Goal: Find contact information: Find contact information

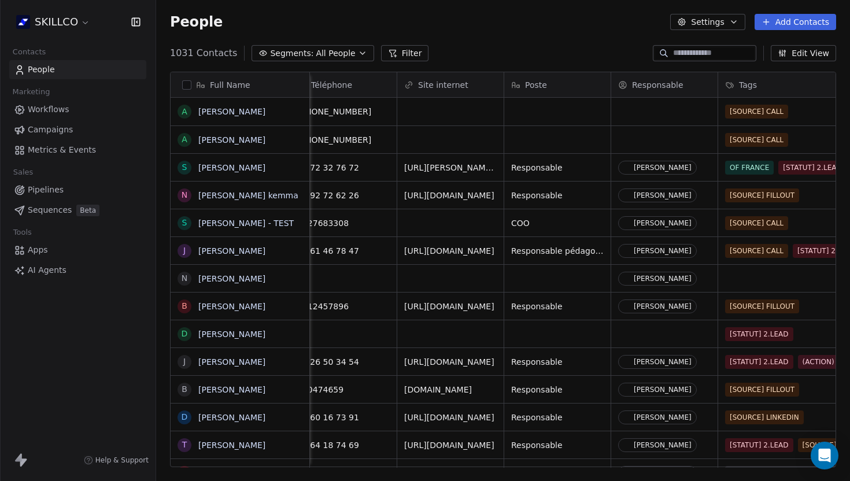
scroll to position [0, 423]
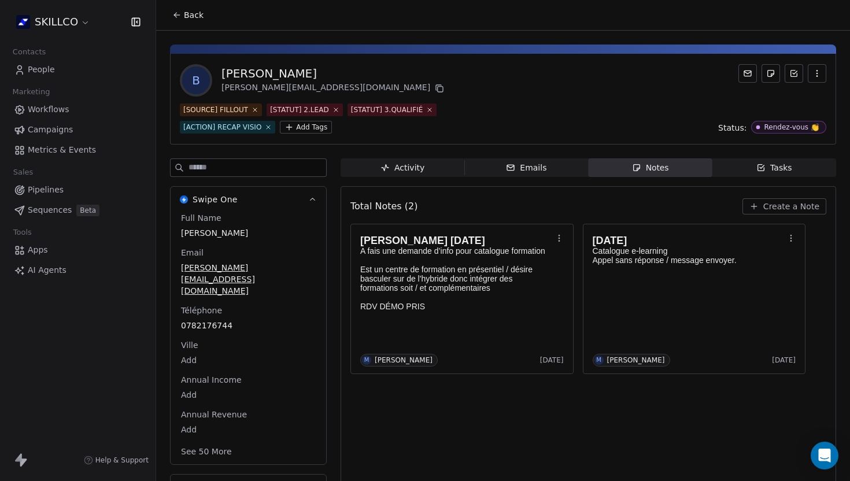
click at [216, 305] on div "Full Name BRUNO BOSGIRAUD Email bruno@ifpa.pro Téléphone 0782176744 Ville Add A…" at bounding box center [248, 335] width 139 height 247
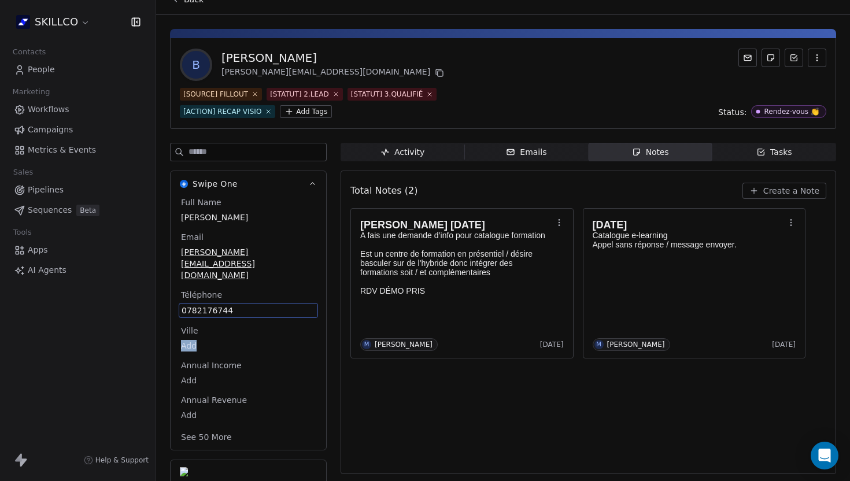
click at [216, 325] on div "Ville Add" at bounding box center [248, 339] width 139 height 28
click at [202, 305] on span "0782176744" at bounding box center [249, 311] width 134 height 12
click at [208, 294] on input "**********" at bounding box center [248, 294] width 134 height 23
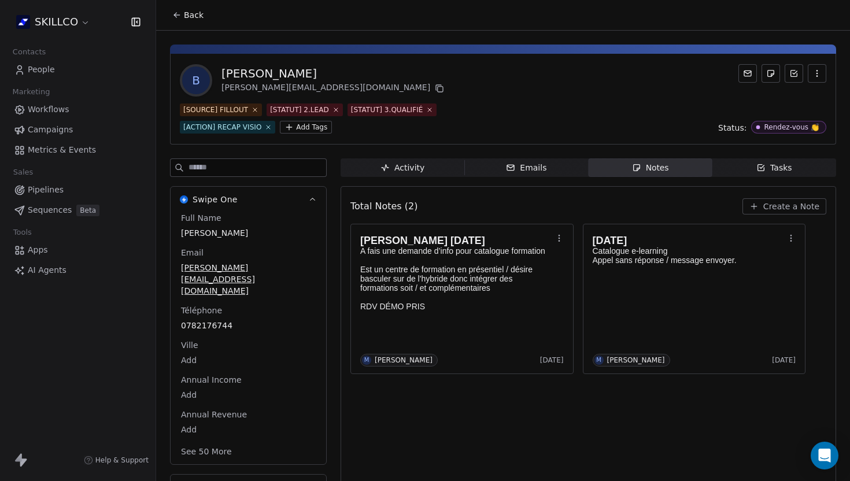
click at [188, 14] on span "Back" at bounding box center [194, 15] width 20 height 12
click at [254, 109] on icon at bounding box center [255, 110] width 4 height 4
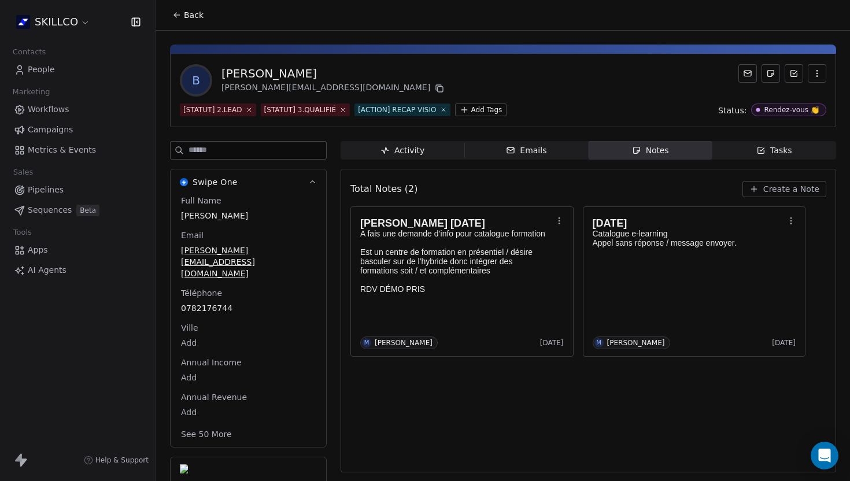
click at [174, 11] on icon at bounding box center [176, 14] width 9 height 9
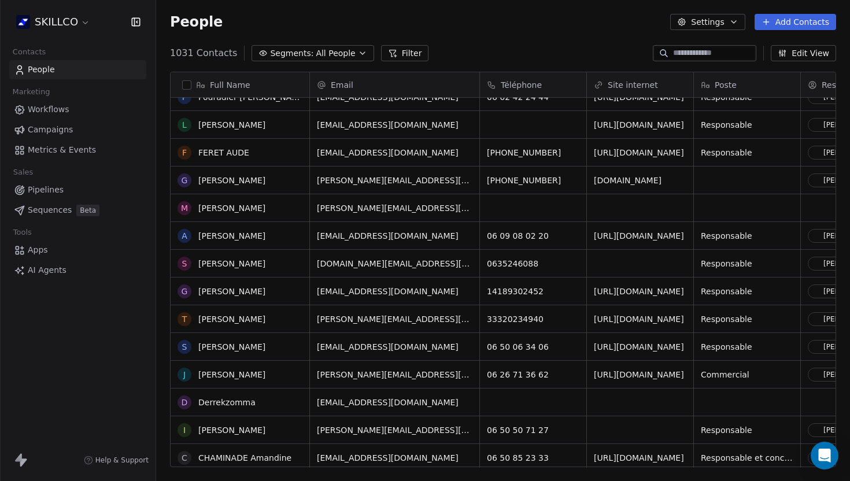
scroll to position [488, 0]
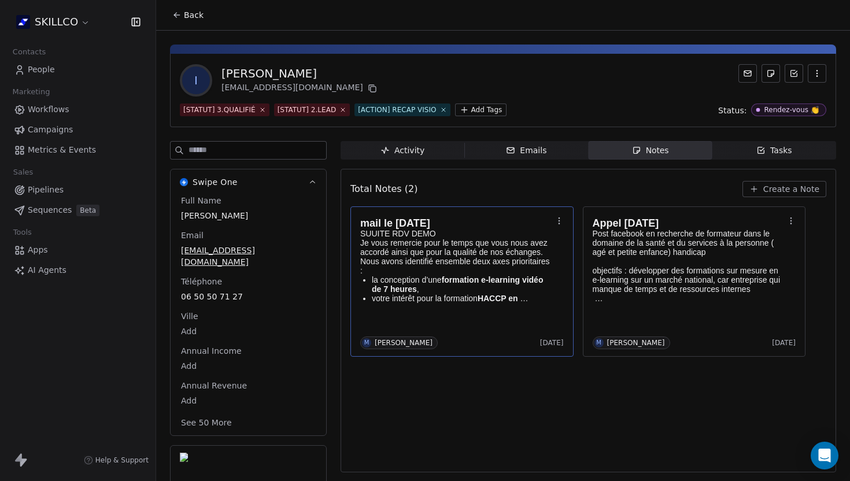
click at [472, 315] on div "mail le [DATE] SUUITE RDV DEMO Je vous remercie pour le temps que vous nous ave…" at bounding box center [462, 281] width 204 height 135
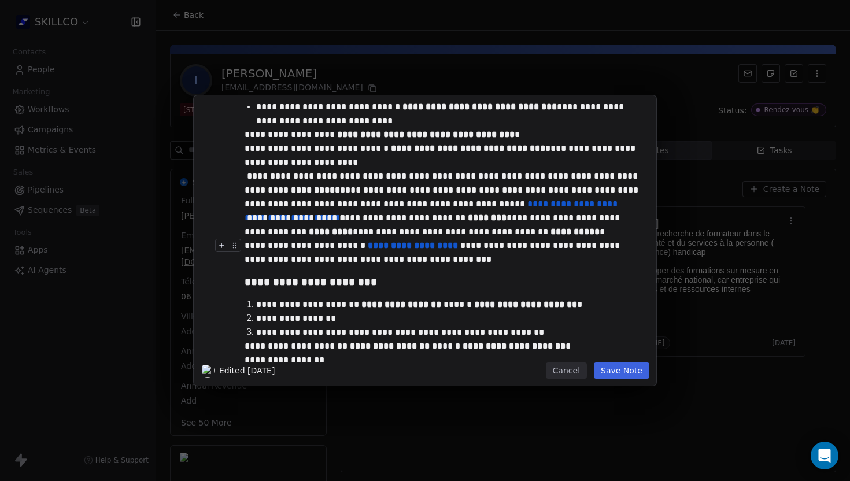
scroll to position [116, 0]
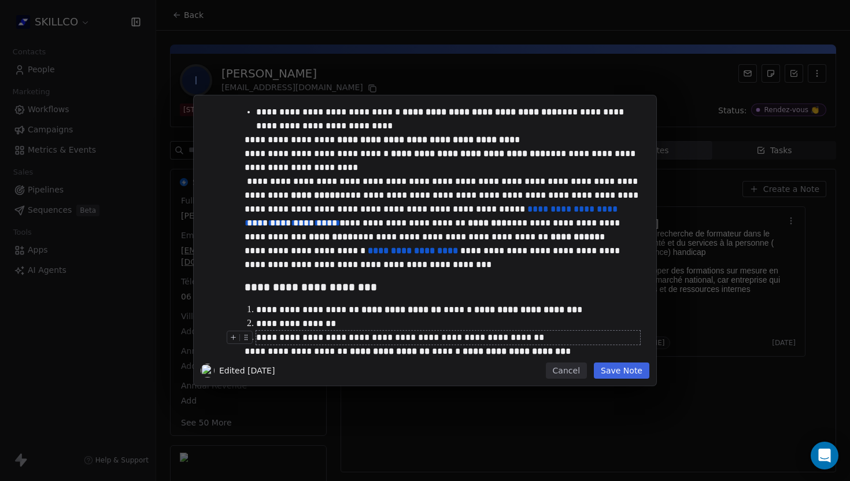
click at [619, 378] on button "Save Note" at bounding box center [622, 370] width 56 height 16
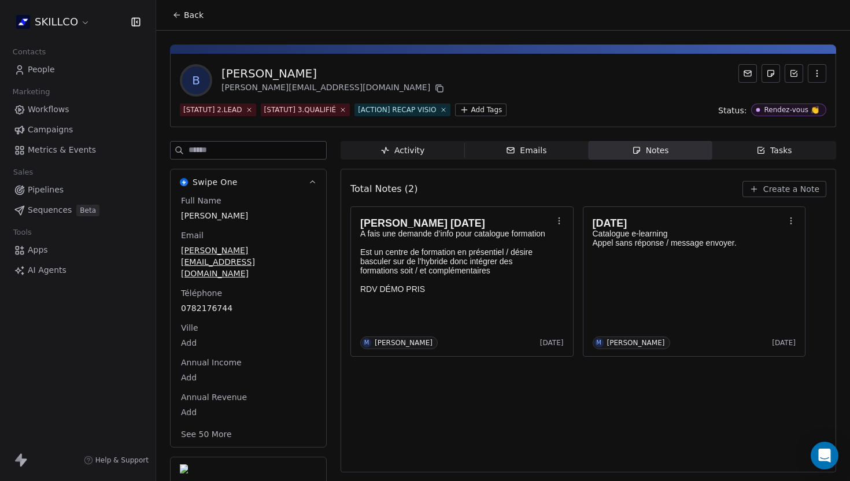
click at [227, 72] on div "[PERSON_NAME]" at bounding box center [333, 73] width 225 height 16
copy div "[PERSON_NAME]"
click at [286, 73] on div "[PERSON_NAME]" at bounding box center [333, 73] width 225 height 16
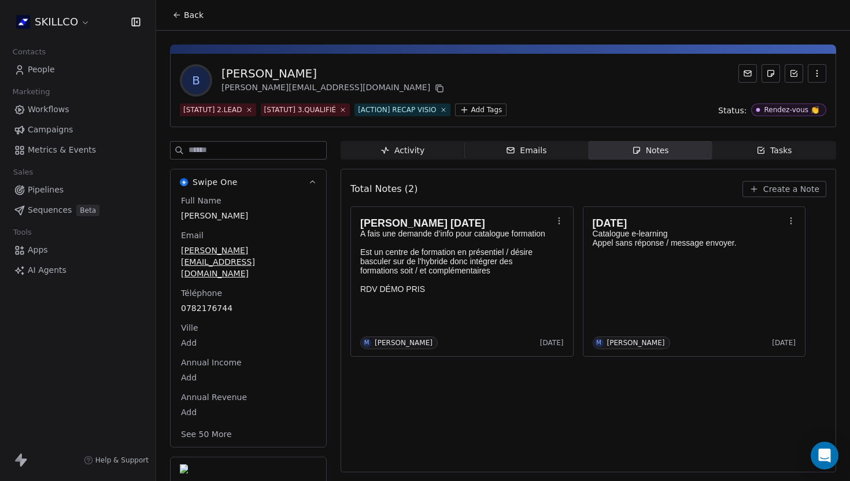
copy div "BOSGIRAUD"
click at [229, 248] on span "[PERSON_NAME][EMAIL_ADDRESS][DOMAIN_NAME]" at bounding box center [248, 262] width 135 height 35
click at [435, 88] on icon at bounding box center [439, 88] width 9 height 9
drag, startPoint x: 230, startPoint y: 286, endPoint x: 204, endPoint y: 283, distance: 25.6
click at [202, 303] on span "0782176744" at bounding box center [249, 309] width 134 height 12
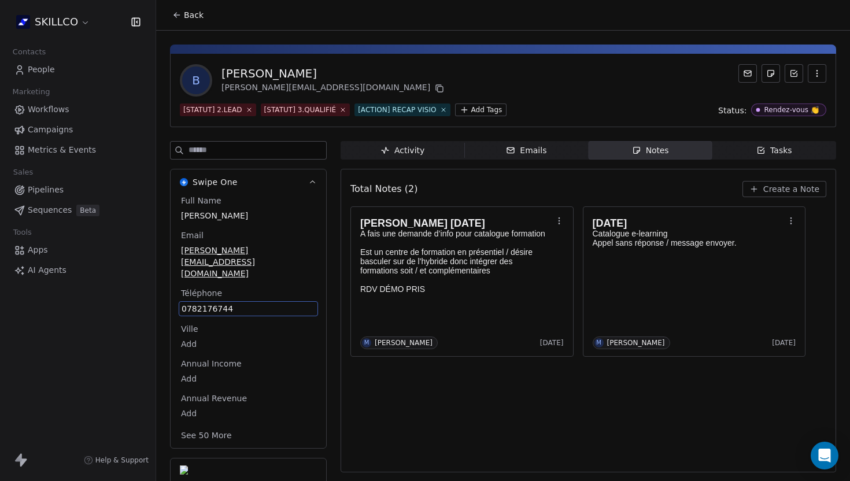
click at [204, 303] on span "0782176744" at bounding box center [249, 309] width 134 height 12
click at [206, 291] on input "**********" at bounding box center [248, 292] width 134 height 23
click at [178, 13] on html "**********" at bounding box center [425, 240] width 850 height 481
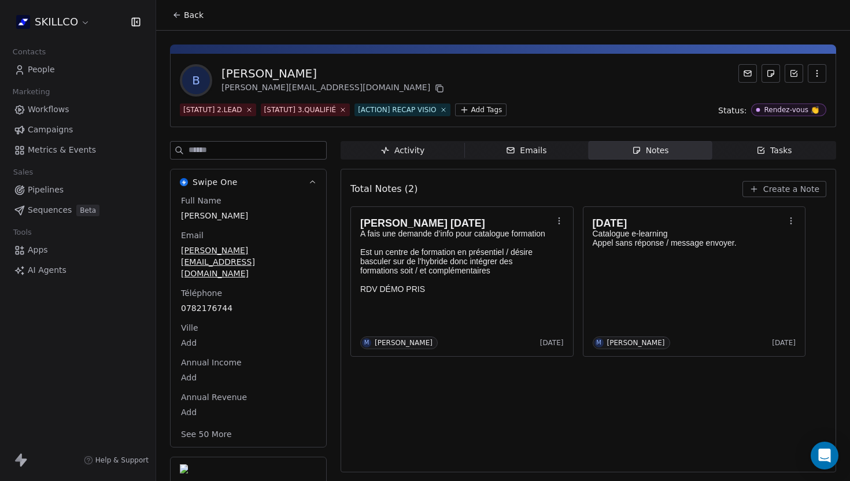
click at [187, 17] on span "Back" at bounding box center [194, 15] width 20 height 12
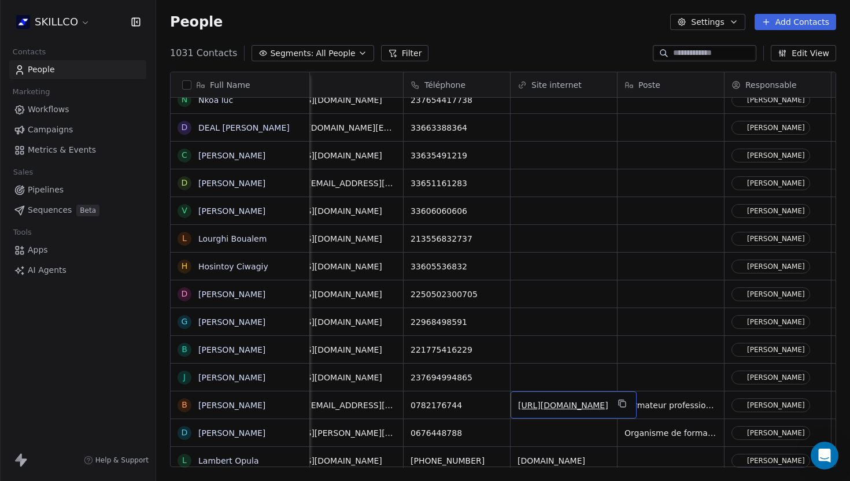
click at [548, 399] on span "[URL][DOMAIN_NAME]" at bounding box center [563, 405] width 90 height 12
click at [552, 406] on link "[URL][DOMAIN_NAME]" at bounding box center [563, 405] width 90 height 9
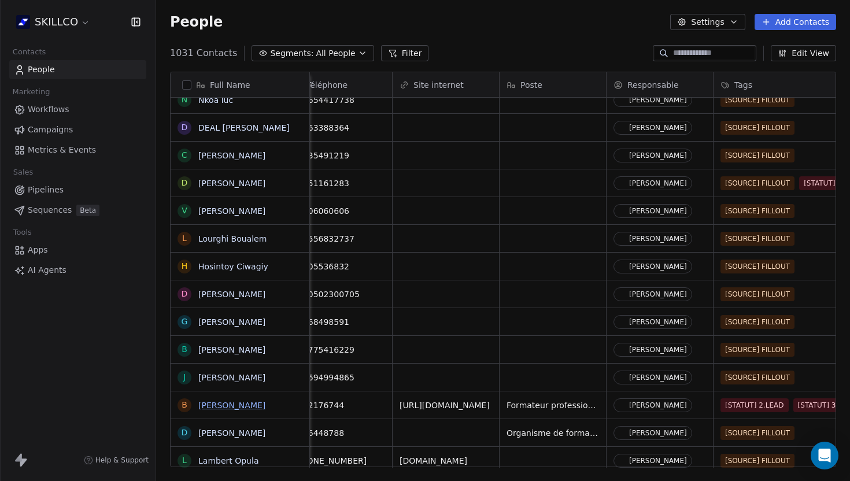
click at [218, 408] on link "[PERSON_NAME]" at bounding box center [231, 405] width 67 height 9
